Goal: Task Accomplishment & Management: Manage account settings

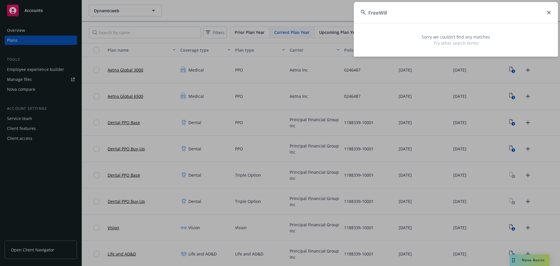
click at [403, 13] on input "FreeWill" at bounding box center [456, 12] width 204 height 21
drag, startPoint x: 403, startPoint y: 13, endPoint x: 347, endPoint y: 16, distance: 57.0
click at [347, 16] on div "FreeWill Sorry we couldn’t find any matches Try other search terms" at bounding box center [280, 133] width 560 height 266
paste input "Northern [US_STATE] Institute for Research and Education"
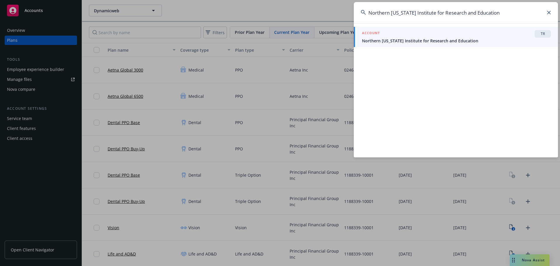
type input "Northern [US_STATE] Institute for Research and Education"
click at [424, 39] on span "Northern [US_STATE] Institute for Research and Education" at bounding box center [456, 41] width 189 height 6
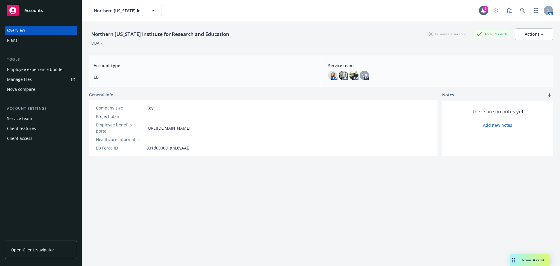
drag, startPoint x: 33, startPoint y: 41, endPoint x: 257, endPoint y: 94, distance: 229.9
click at [33, 41] on div "Plans" at bounding box center [41, 40] width 68 height 9
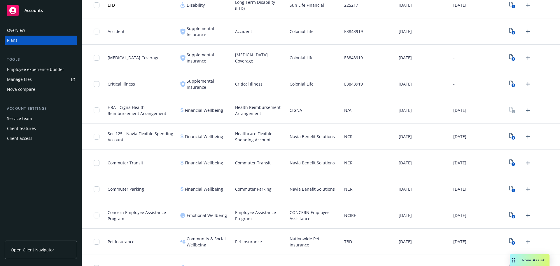
scroll to position [447, 0]
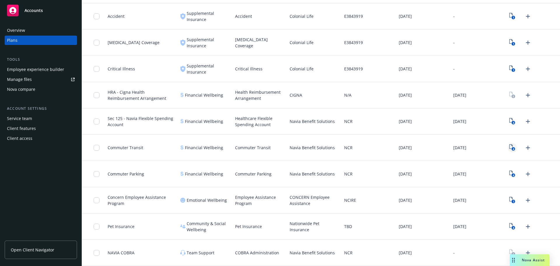
click at [509, 148] on icon "View Plan Documents" at bounding box center [511, 146] width 4 height 5
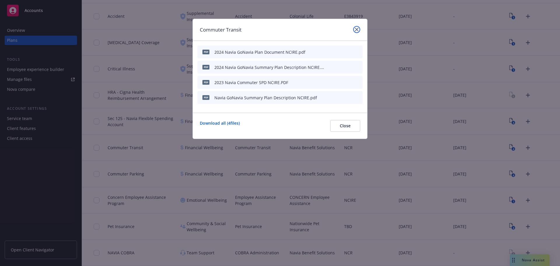
click at [356, 32] on link "close" at bounding box center [356, 29] width 7 height 7
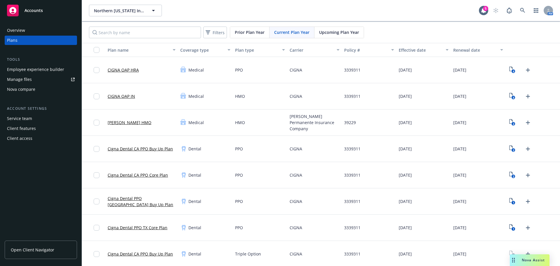
click at [354, 35] on div "Upcoming Plan Year" at bounding box center [338, 32] width 49 height 11
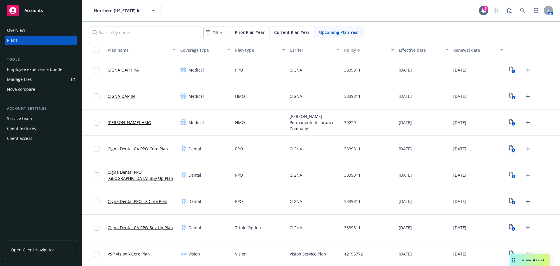
click at [512, 149] on rect "View Plan Documents" at bounding box center [514, 150] width 4 height 4
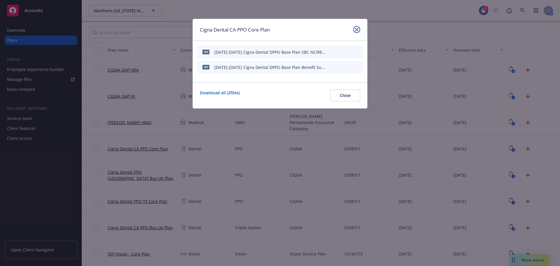
click at [358, 32] on link "close" at bounding box center [356, 29] width 7 height 7
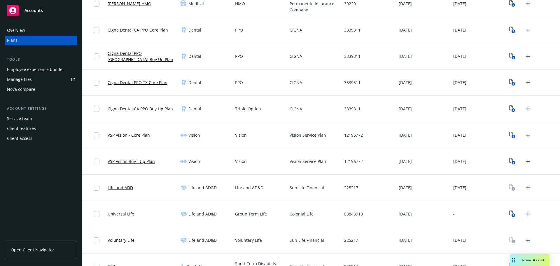
scroll to position [175, 0]
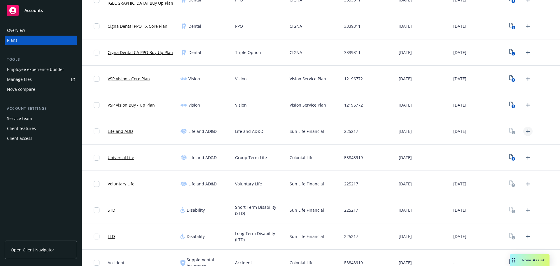
click at [525, 133] on icon "Upload Plan Documents" at bounding box center [527, 131] width 7 height 7
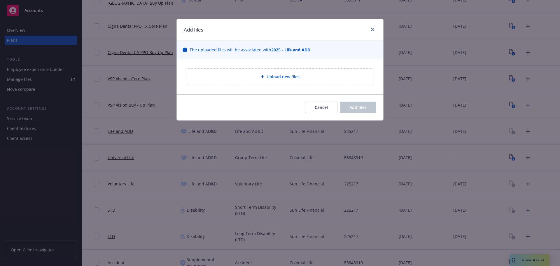
click at [255, 79] on div "Upload new files" at bounding box center [280, 76] width 178 height 7
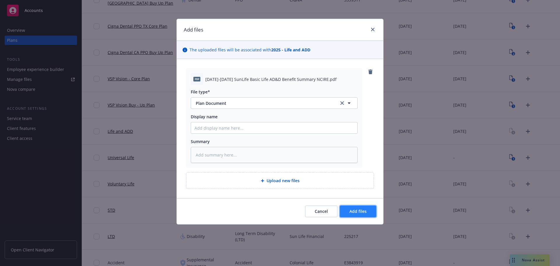
click at [359, 213] on span "Add files" at bounding box center [357, 211] width 17 height 6
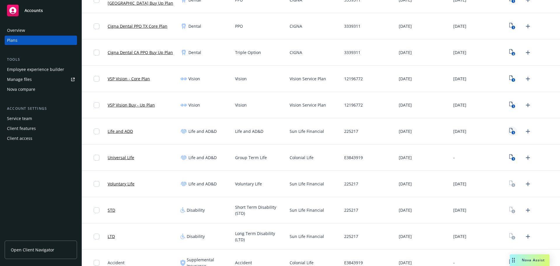
click at [509, 129] on icon "View Plan Documents" at bounding box center [511, 130] width 4 height 5
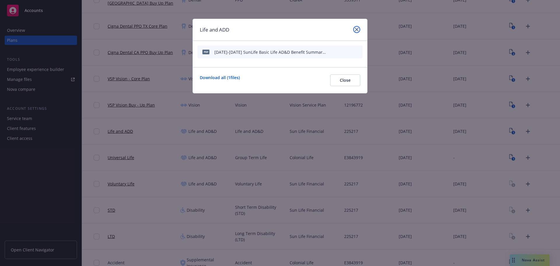
click at [358, 29] on link "close" at bounding box center [356, 29] width 7 height 7
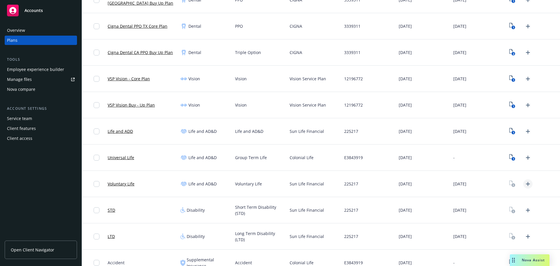
click at [524, 182] on icon "Upload Plan Documents" at bounding box center [527, 183] width 7 height 7
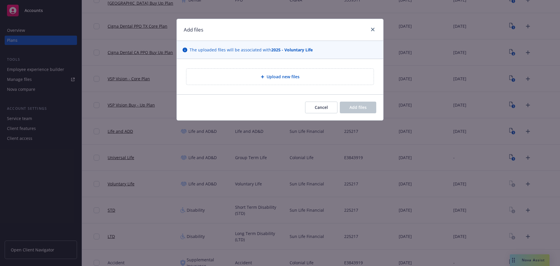
click at [263, 80] on div "Upload new files" at bounding box center [279, 77] width 187 height 16
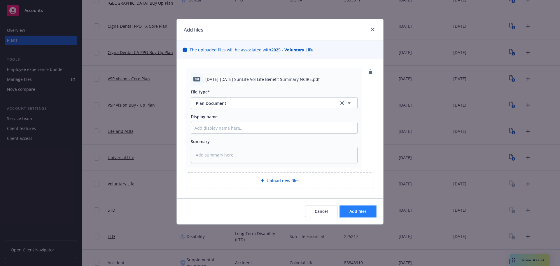
click at [355, 216] on button "Add files" at bounding box center [358, 211] width 36 height 12
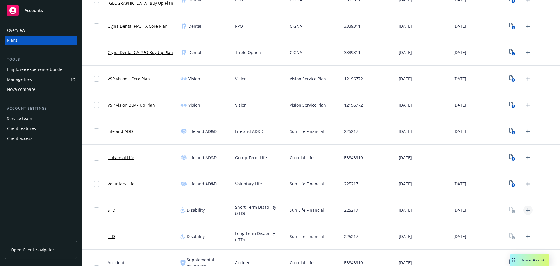
drag, startPoint x: 529, startPoint y: 202, endPoint x: 526, endPoint y: 207, distance: 5.4
click at [529, 202] on div at bounding box center [532, 210] width 55 height 26
click at [526, 207] on icon "Upload Plan Documents" at bounding box center [527, 210] width 7 height 7
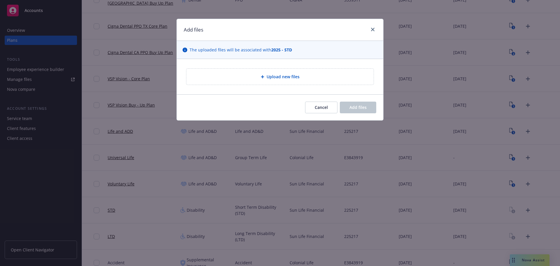
click at [261, 78] on icon at bounding box center [263, 77] width 4 height 4
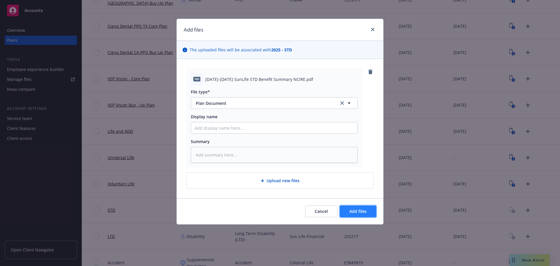
click at [368, 212] on button "Add files" at bounding box center [358, 211] width 36 height 12
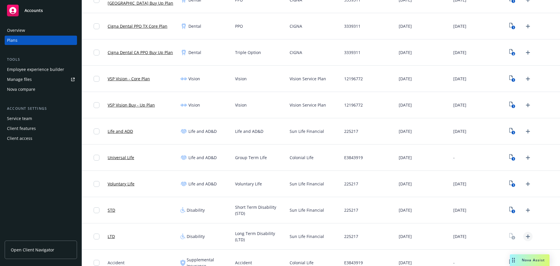
click at [524, 238] on icon "Upload Plan Documents" at bounding box center [527, 236] width 7 height 7
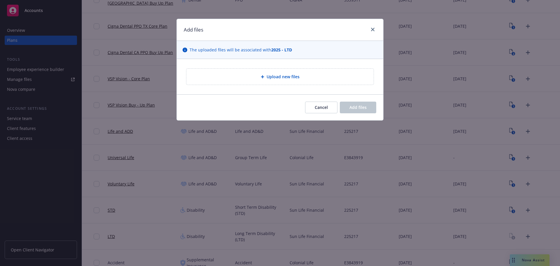
click at [276, 84] on div "Upload new files" at bounding box center [279, 77] width 187 height 16
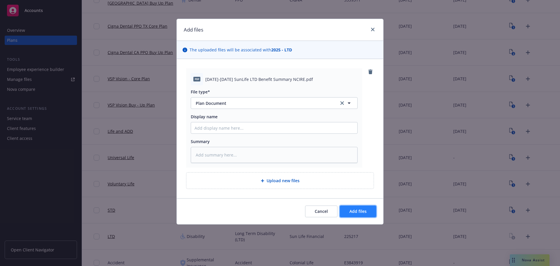
click at [370, 214] on button "Add files" at bounding box center [358, 211] width 36 height 12
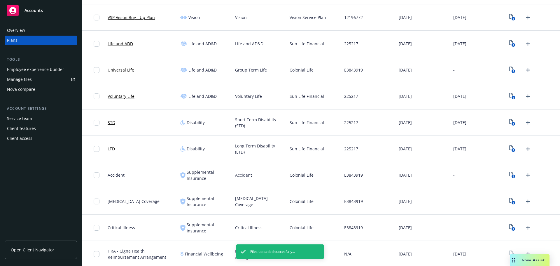
scroll to position [321, 0]
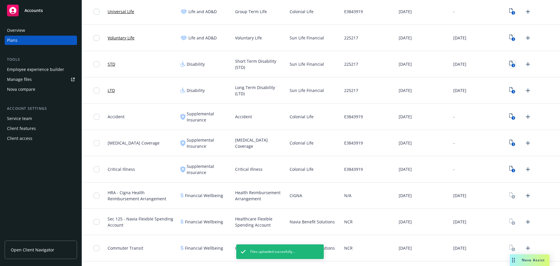
click at [509, 61] on icon "1" at bounding box center [512, 64] width 6 height 7
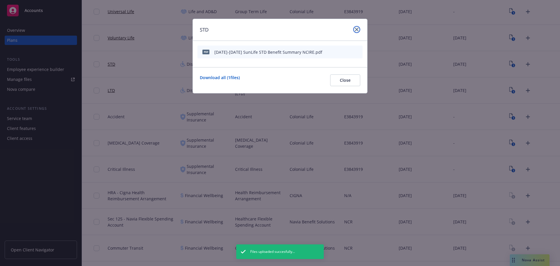
click at [356, 29] on icon "close" at bounding box center [357, 30] width 4 height 4
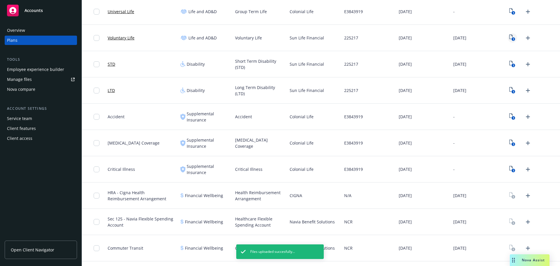
click at [512, 39] on rect "View Plan Documents" at bounding box center [514, 39] width 4 height 4
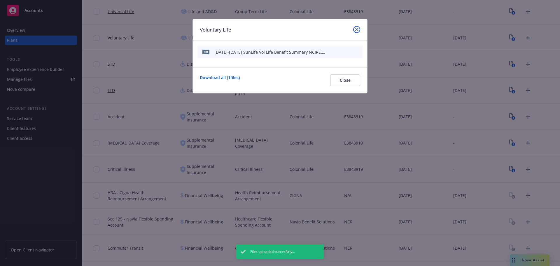
click at [355, 31] on icon "close" at bounding box center [357, 30] width 4 height 4
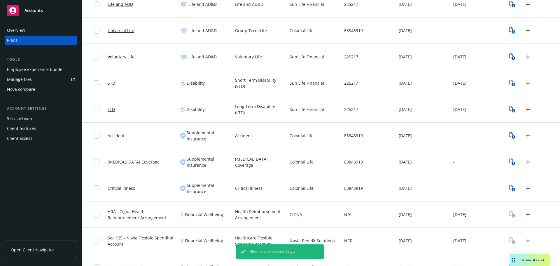
scroll to position [292, 0]
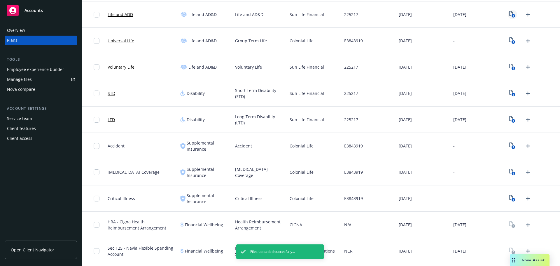
click at [508, 14] on link "1" at bounding box center [512, 14] width 9 height 9
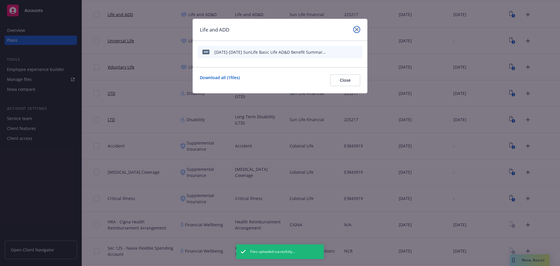
click at [355, 30] on icon "close" at bounding box center [357, 30] width 4 height 4
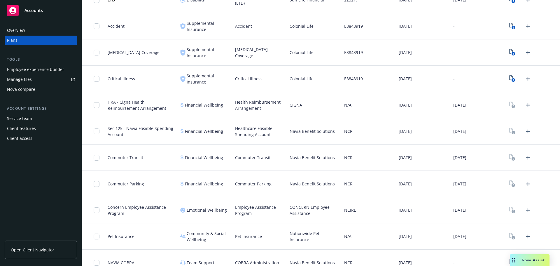
scroll to position [421, 0]
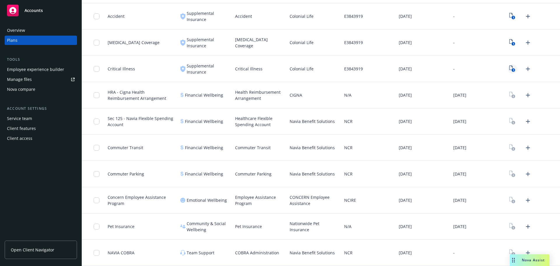
click at [512, 71] on rect "View Plan Documents" at bounding box center [514, 70] width 4 height 4
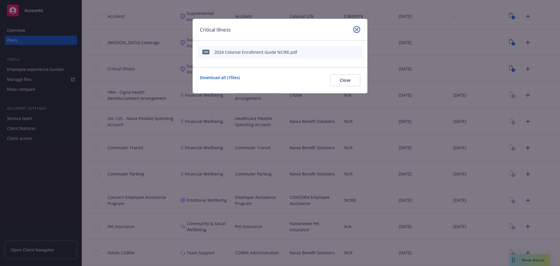
click at [357, 31] on link "close" at bounding box center [356, 29] width 7 height 7
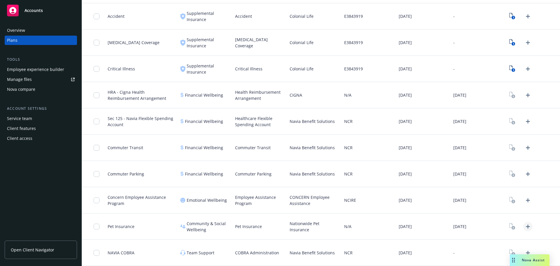
click at [527, 225] on icon "Upload Plan Documents" at bounding box center [527, 226] width 7 height 7
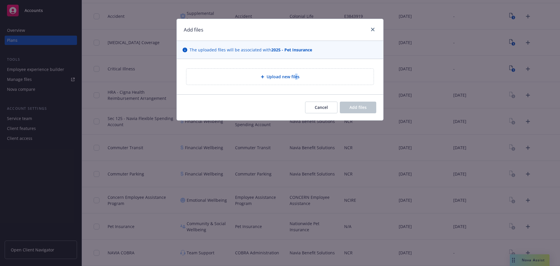
click at [296, 72] on div "Upload new files" at bounding box center [279, 77] width 187 height 16
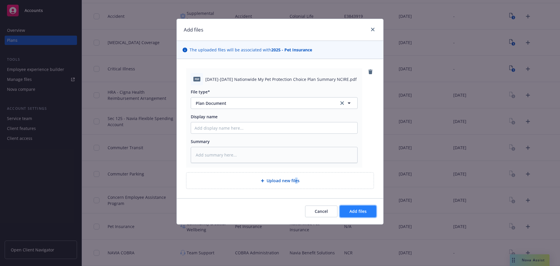
click at [366, 213] on span "Add files" at bounding box center [357, 211] width 17 height 6
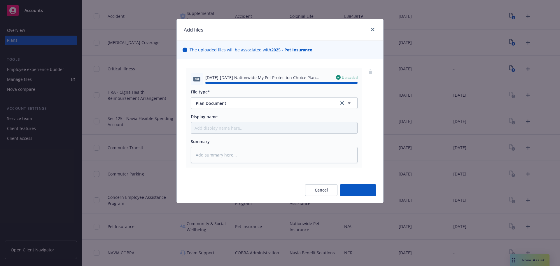
type textarea "x"
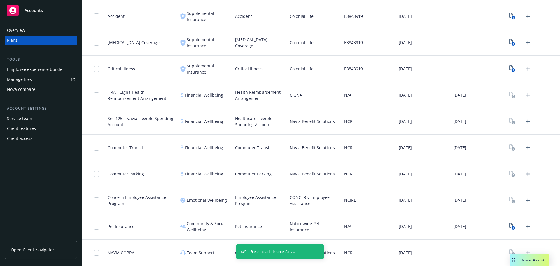
scroll to position [363, 0]
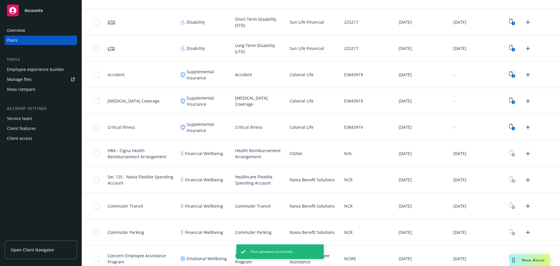
click at [509, 74] on icon "1" at bounding box center [512, 74] width 6 height 7
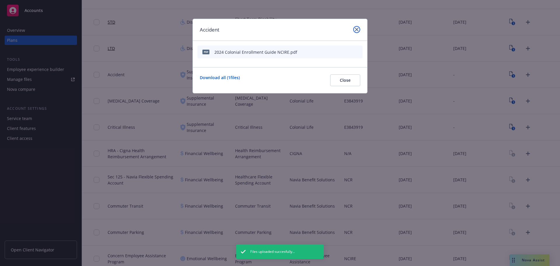
click at [359, 30] on link "close" at bounding box center [356, 29] width 7 height 7
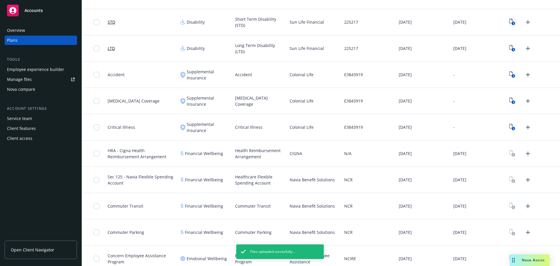
click at [510, 26] on link "1" at bounding box center [512, 22] width 9 height 9
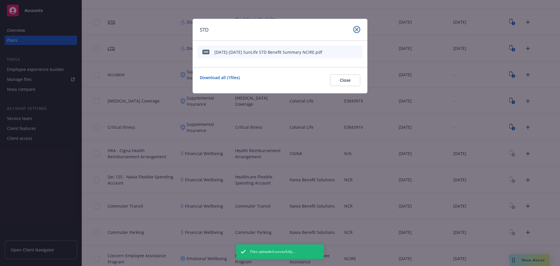
click at [357, 31] on icon "close" at bounding box center [357, 30] width 4 height 4
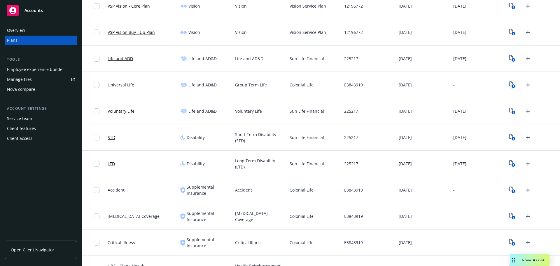
scroll to position [246, 0]
click at [513, 60] on text "1" at bounding box center [513, 62] width 1 height 4
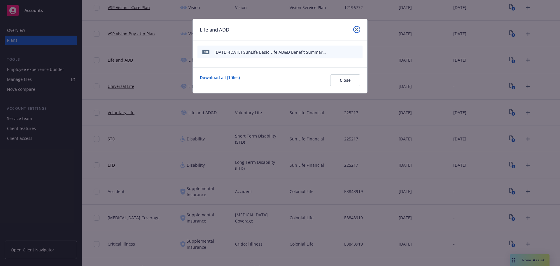
click at [358, 30] on link "close" at bounding box center [356, 29] width 7 height 7
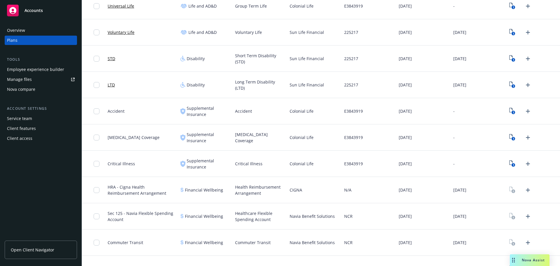
scroll to position [379, 0]
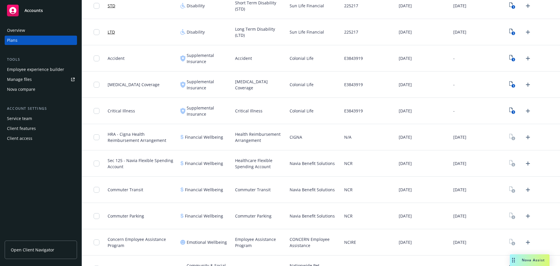
click at [295, 139] on span "CIGNA" at bounding box center [296, 137] width 13 height 6
copy span "CIGNA"
click at [291, 165] on span "Navia Benefit Solutions" at bounding box center [312, 163] width 45 height 6
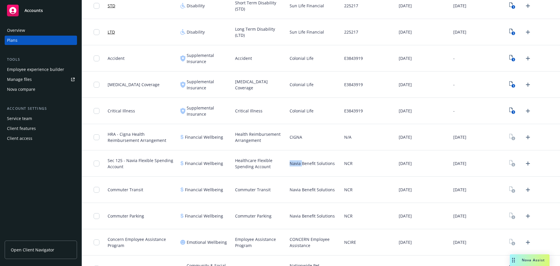
copy span "Navia"
click at [299, 239] on span "CONCERN Employee Assistance" at bounding box center [315, 242] width 50 height 12
copy span "CONCERN"
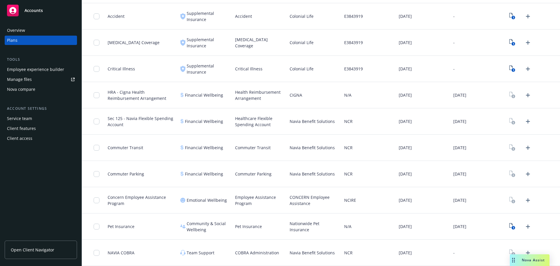
click at [292, 252] on span "Navia Benefit Solutions" at bounding box center [312, 252] width 45 height 6
copy span "Navia"
